Goal: Register for event/course

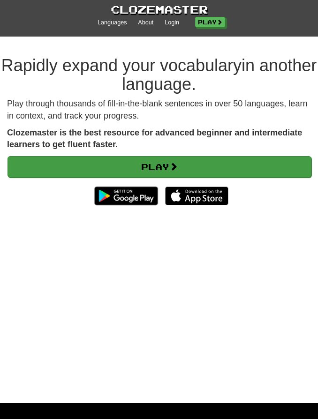
click at [36, 172] on link "Play" at bounding box center [160, 167] width 304 height 22
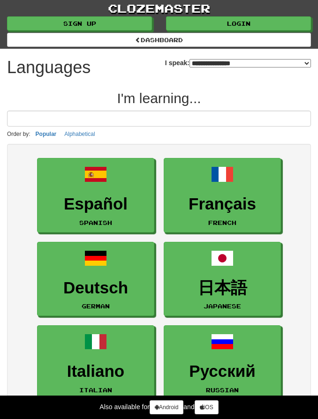
select select "*******"
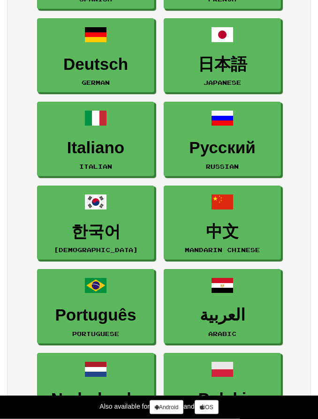
scroll to position [224, 0]
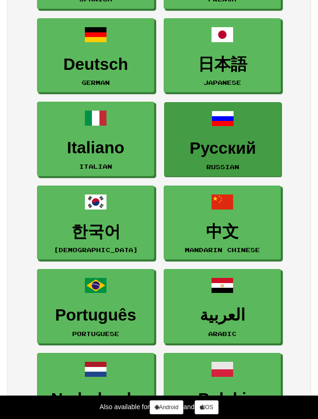
click at [259, 141] on h3 "Русский" at bounding box center [222, 148] width 107 height 18
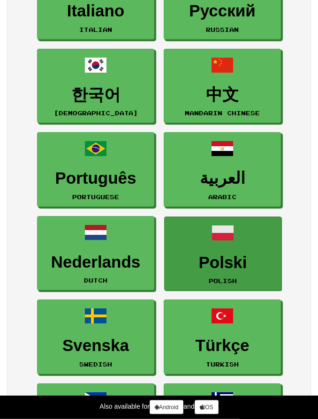
scroll to position [361, 0]
click at [227, 241] on span at bounding box center [222, 233] width 23 height 23
